Goal: Find specific page/section: Find specific page/section

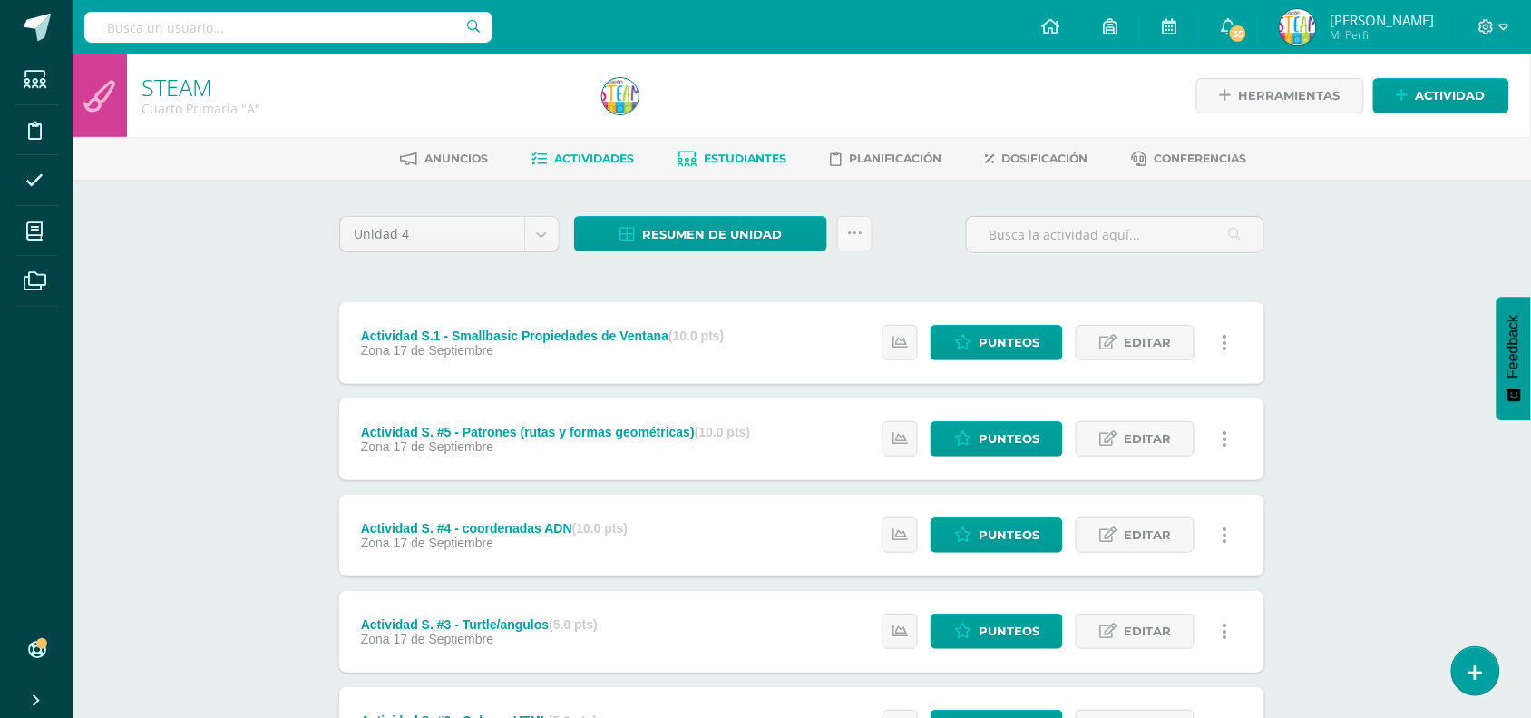
click at [736, 145] on link "Estudiantes" at bounding box center [733, 158] width 109 height 29
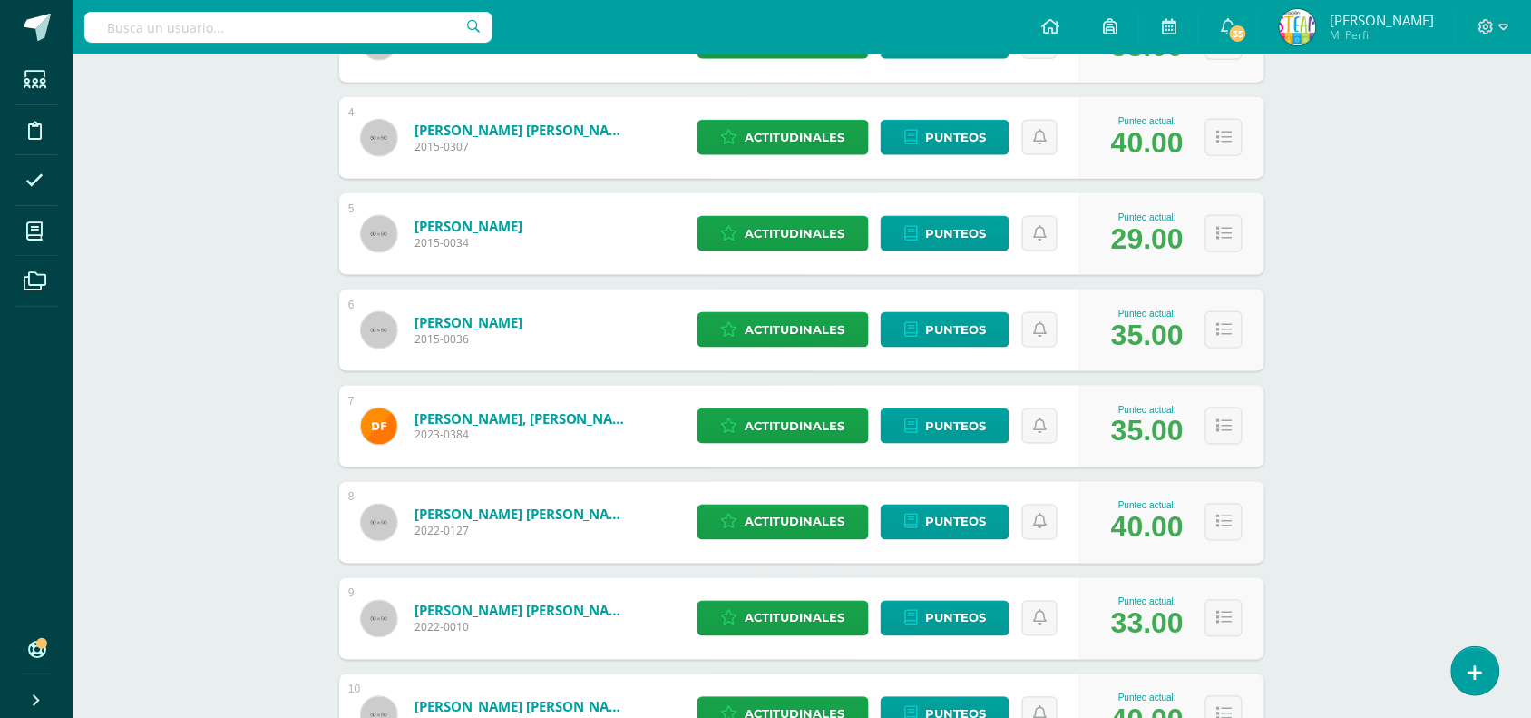
scroll to position [737, 0]
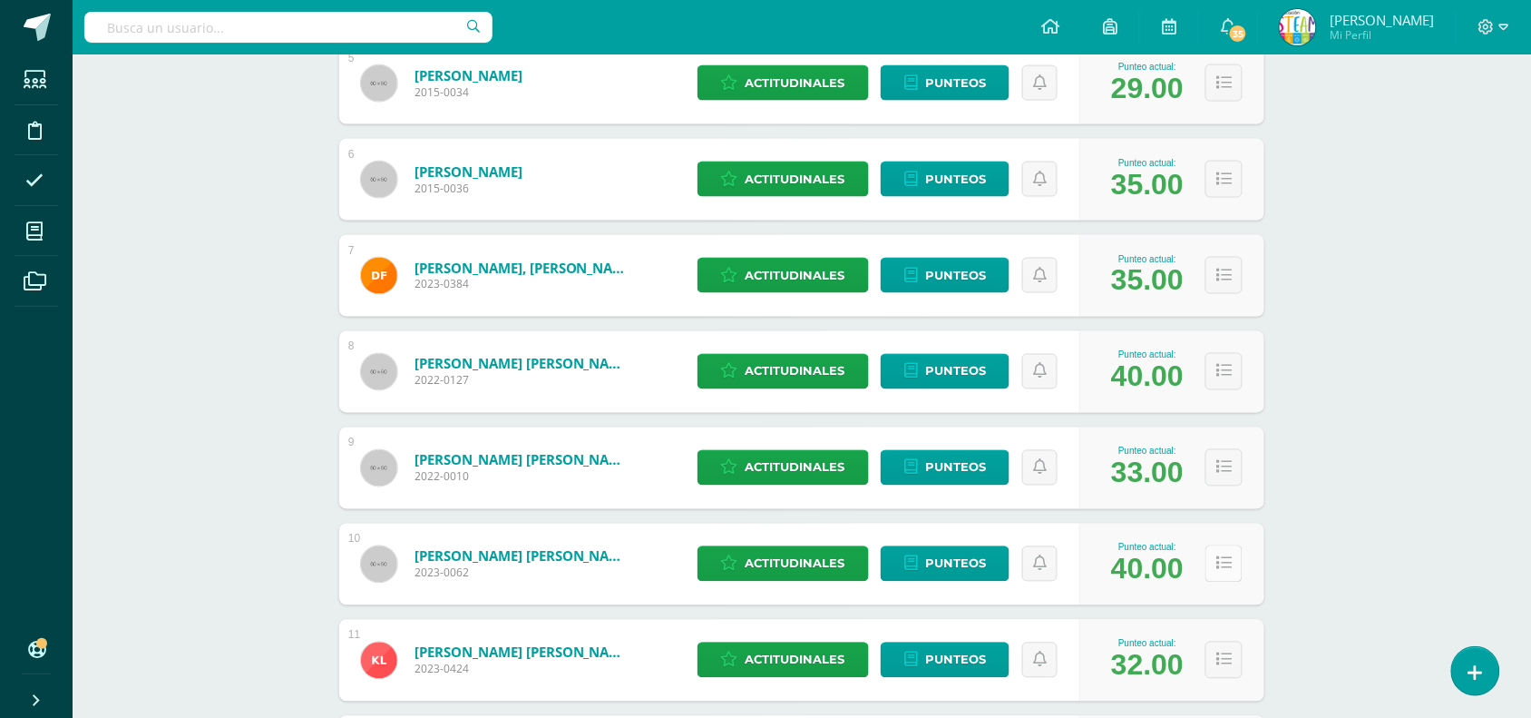
click at [1220, 560] on icon at bounding box center [1223, 563] width 15 height 15
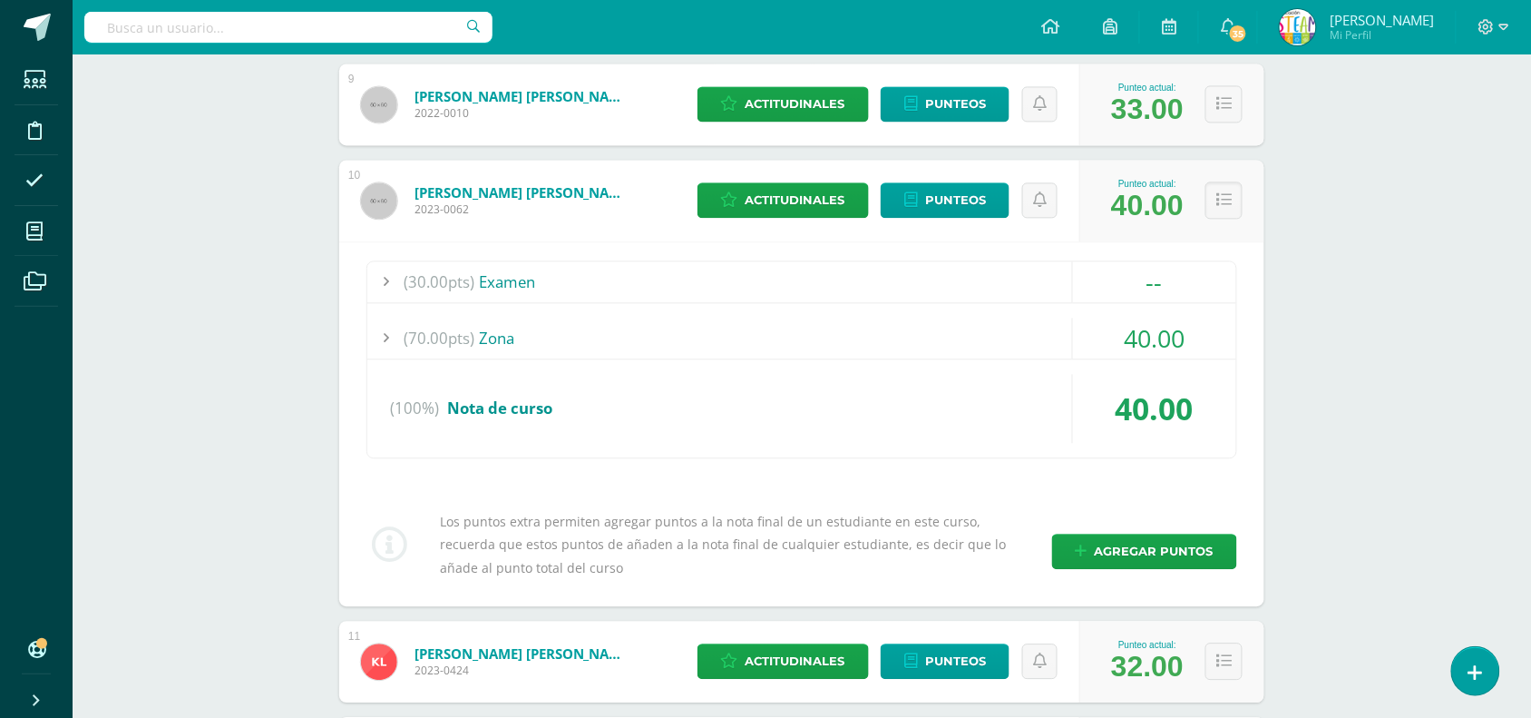
scroll to position [1291, 0]
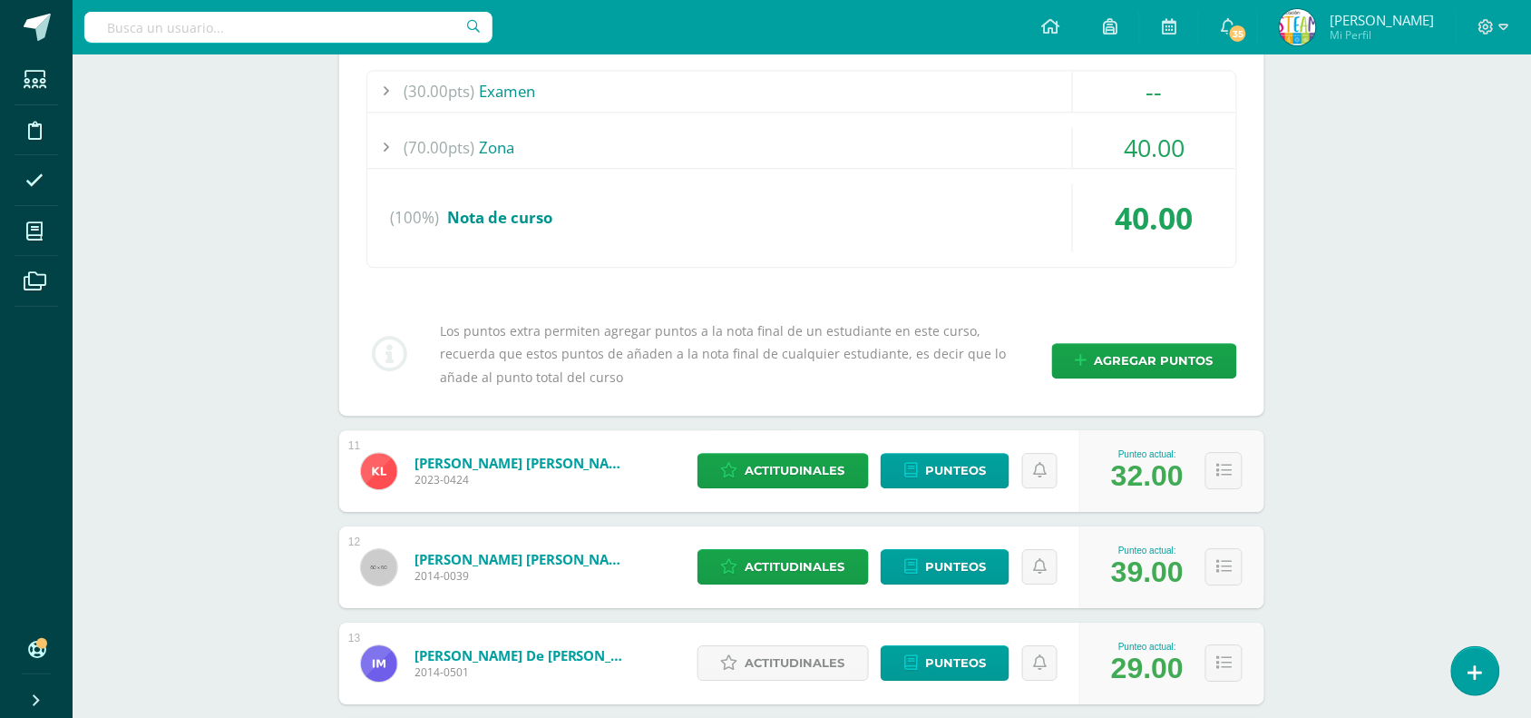
click at [493, 151] on div "(70.00pts) Zona" at bounding box center [801, 147] width 869 height 41
